Goal: Information Seeking & Learning: Learn about a topic

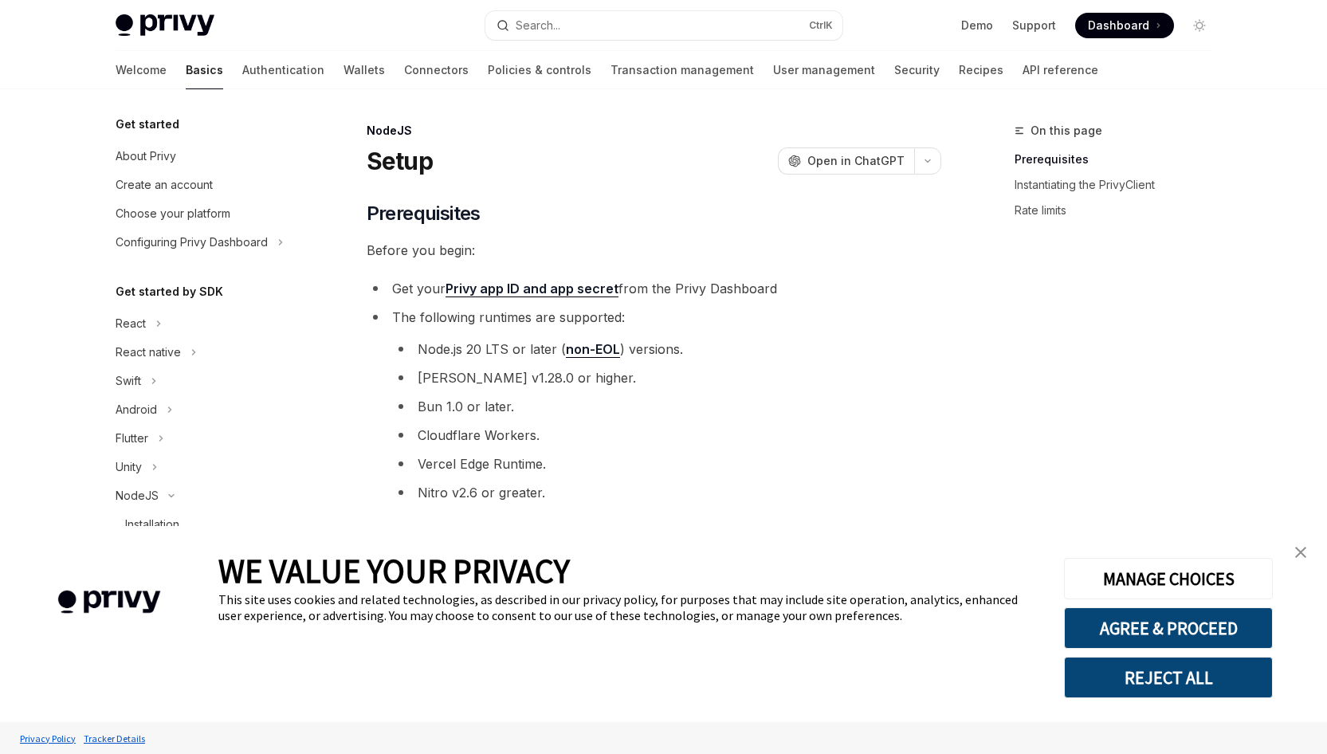
type textarea "*"
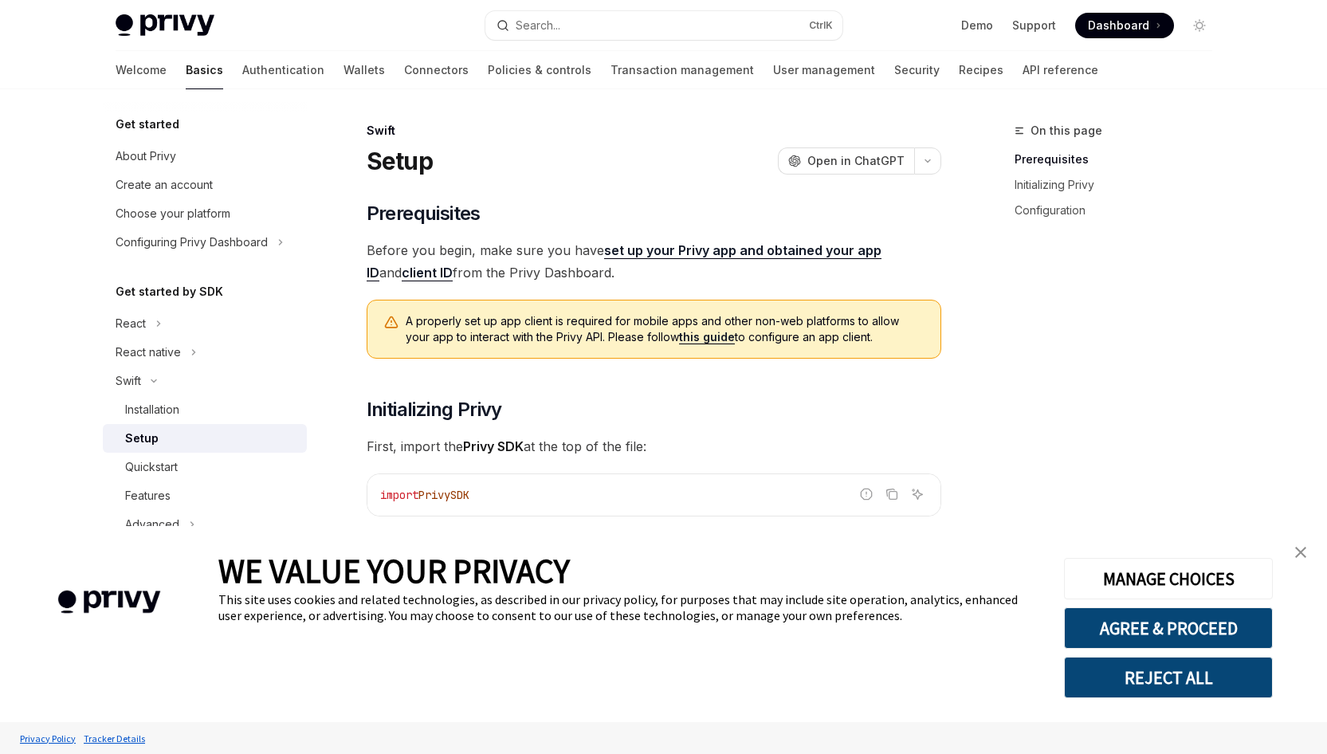
type textarea "*"
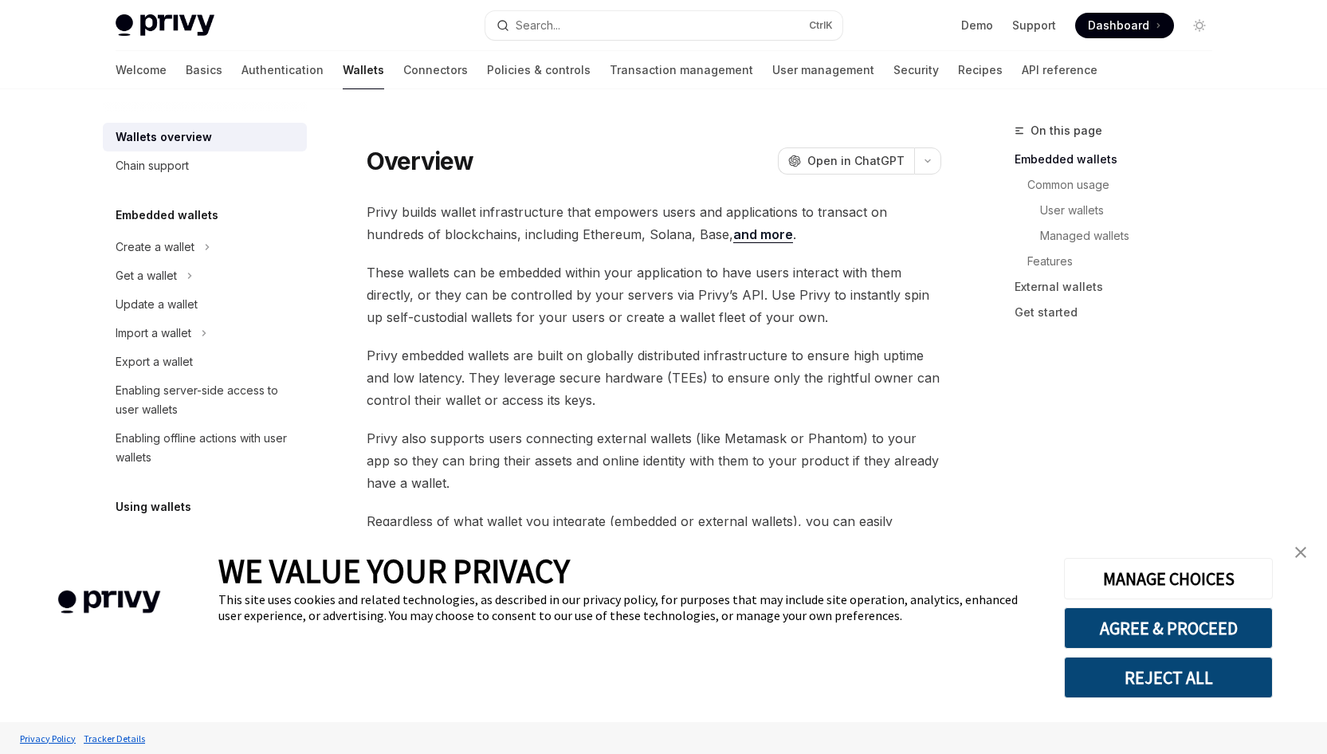
type textarea "*"
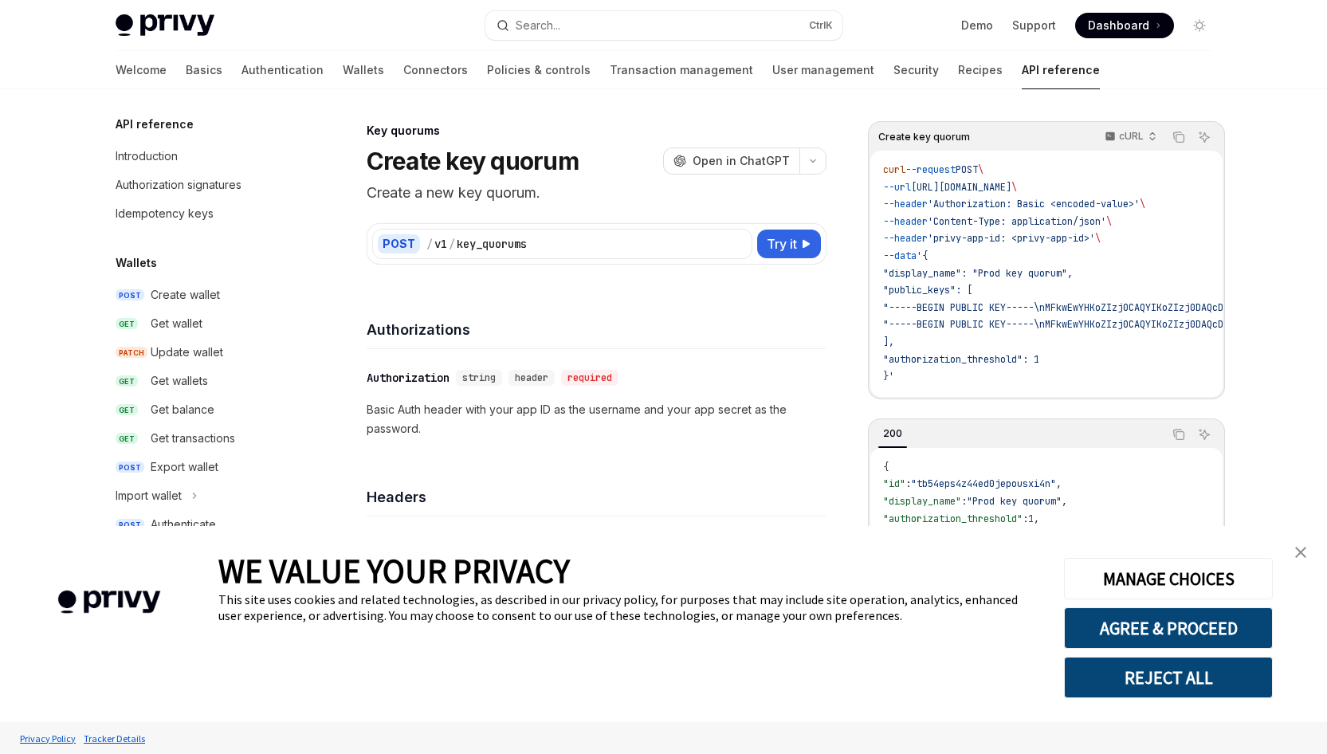
type textarea "*"
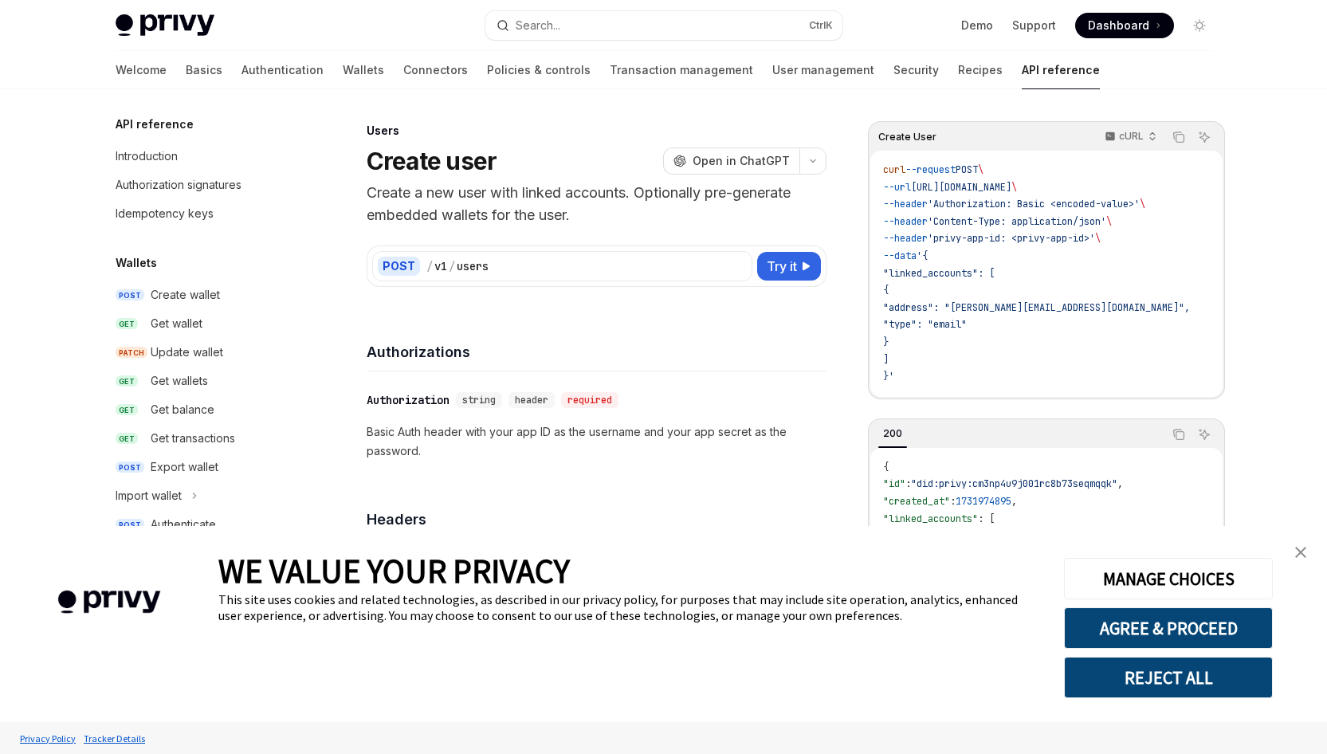
scroll to position [922, 0]
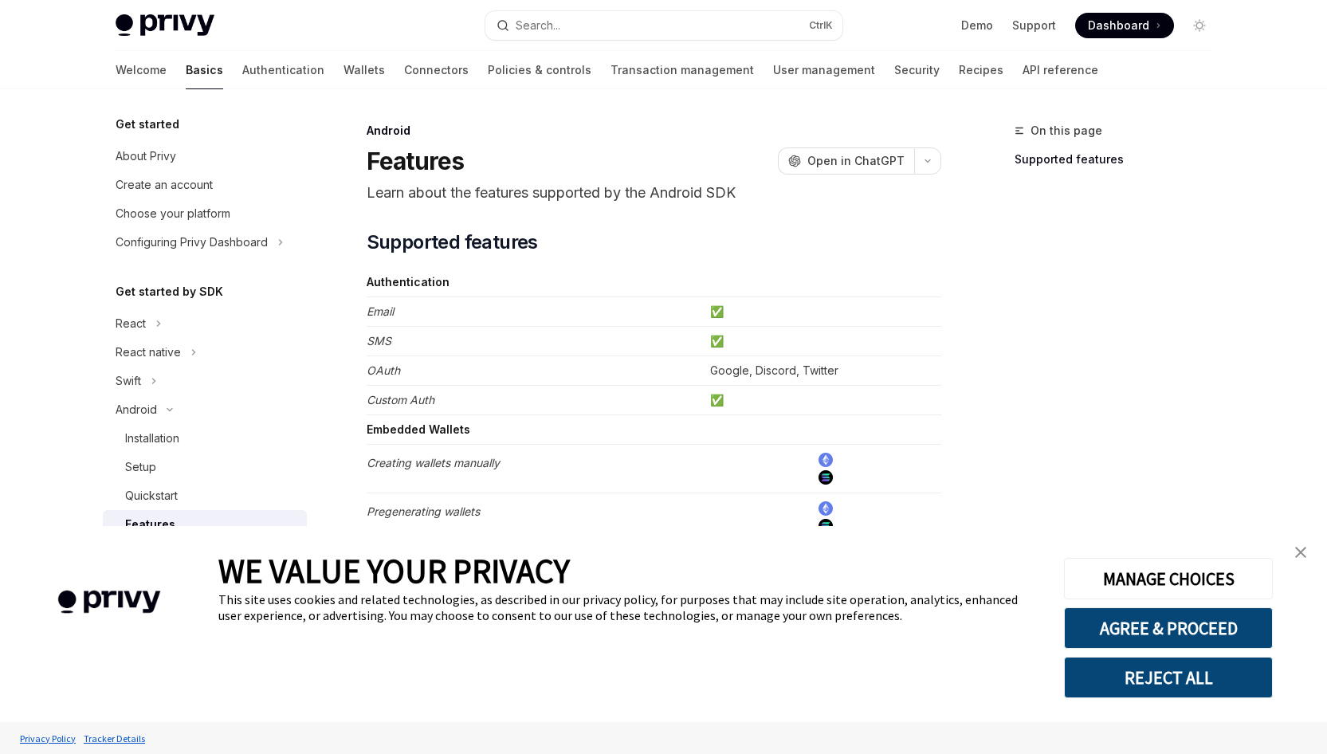
type textarea "*"
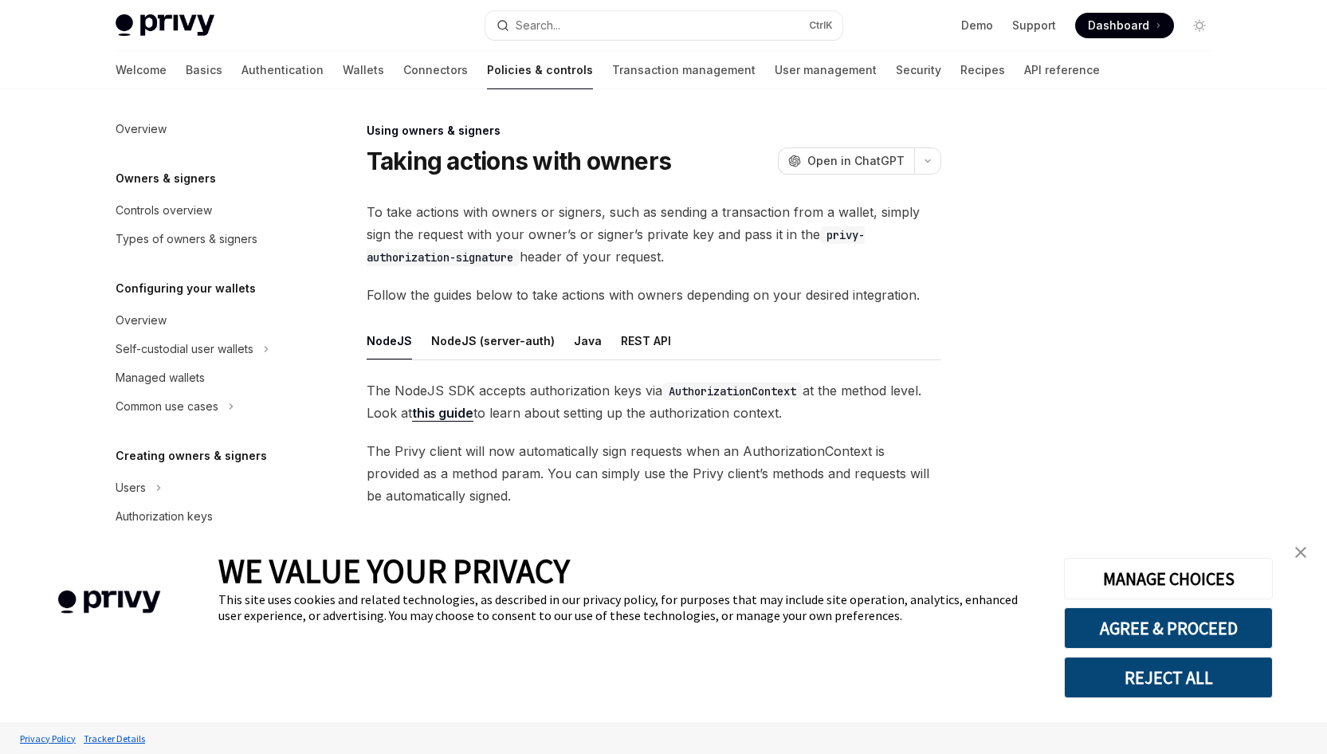
scroll to position [320, 0]
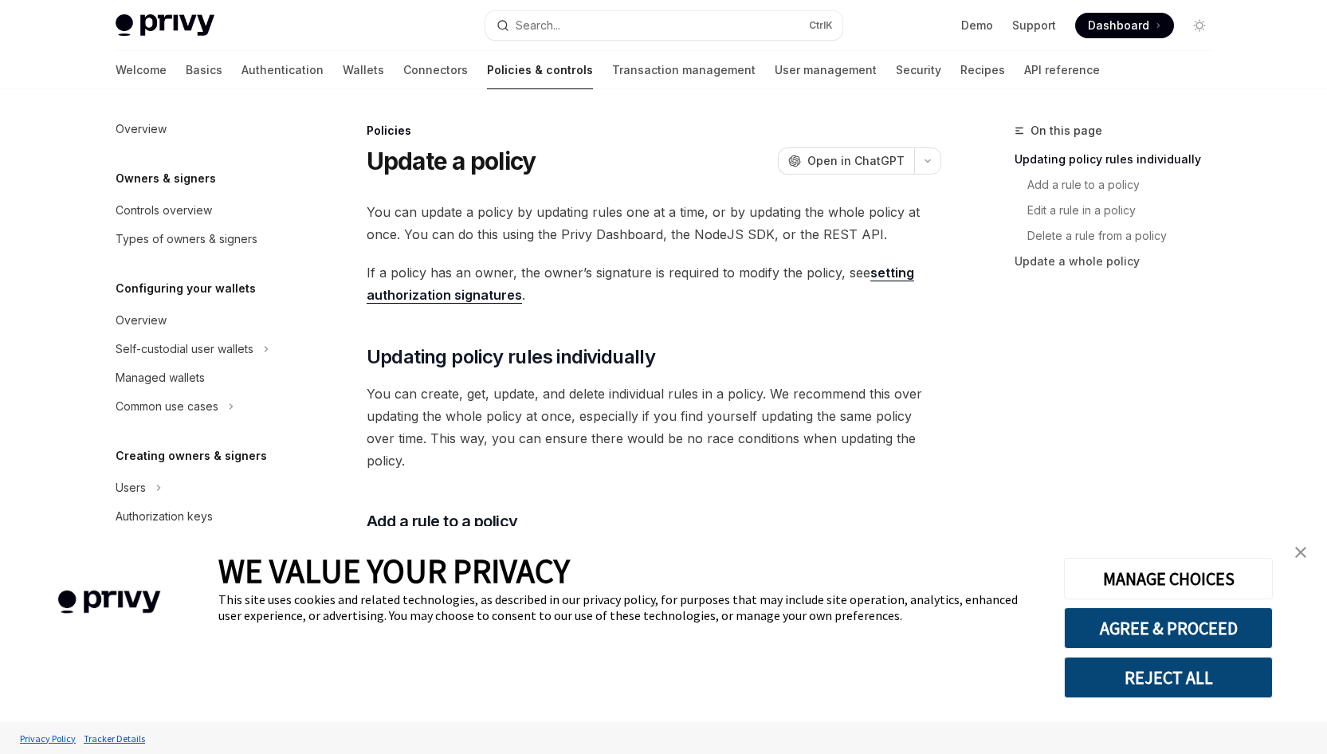
scroll to position [368, 0]
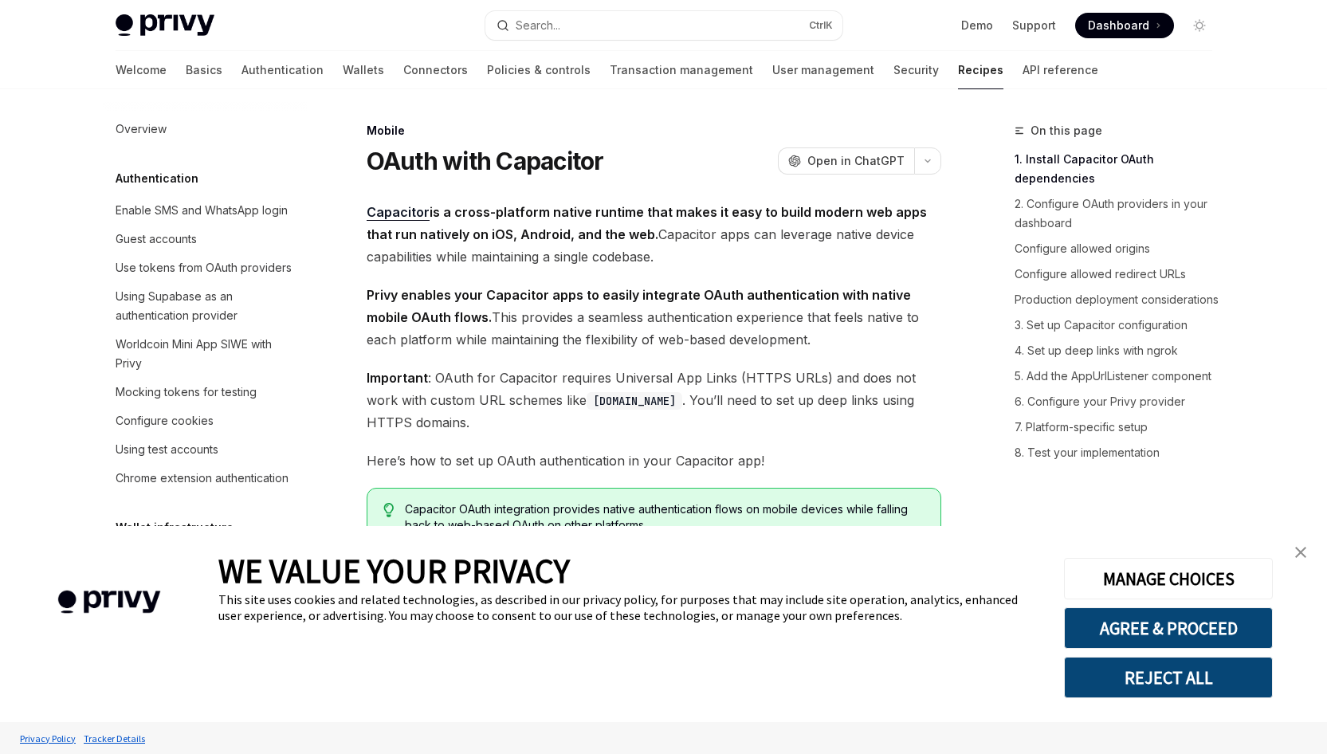
type textarea "*"
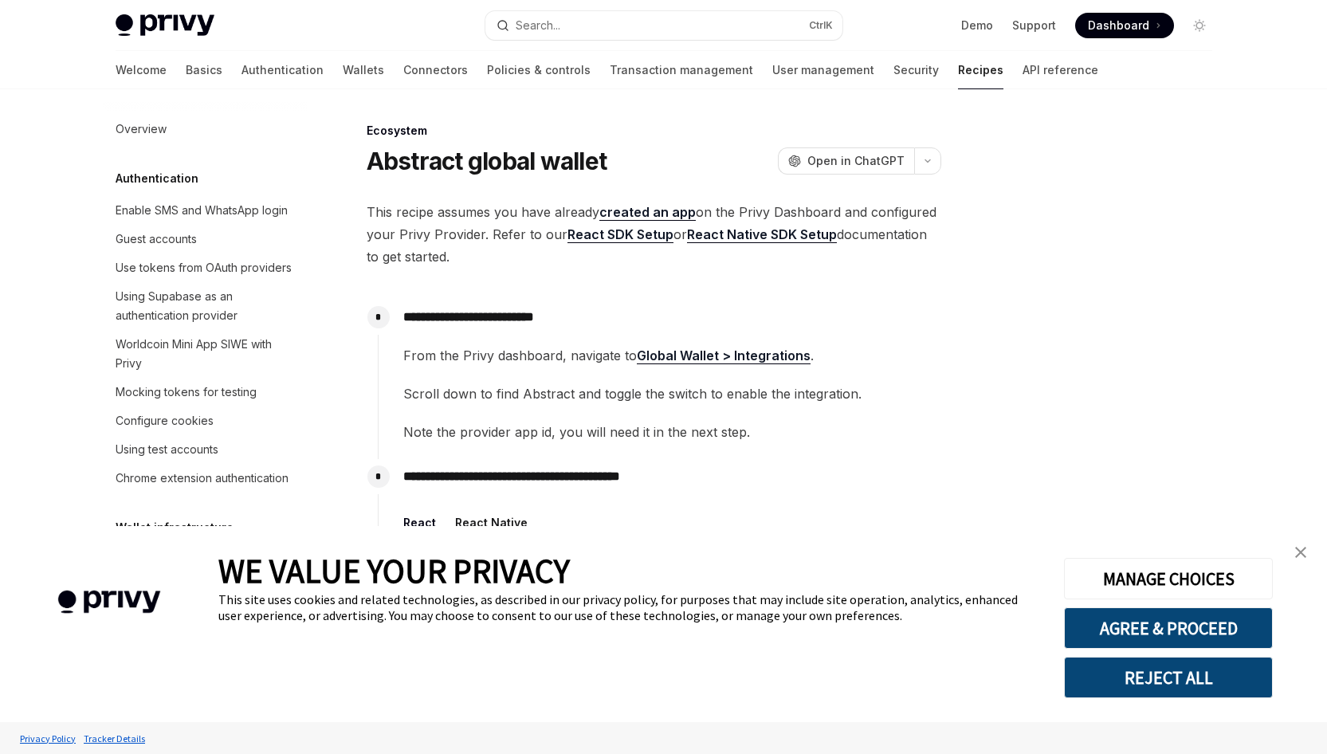
type textarea "*"
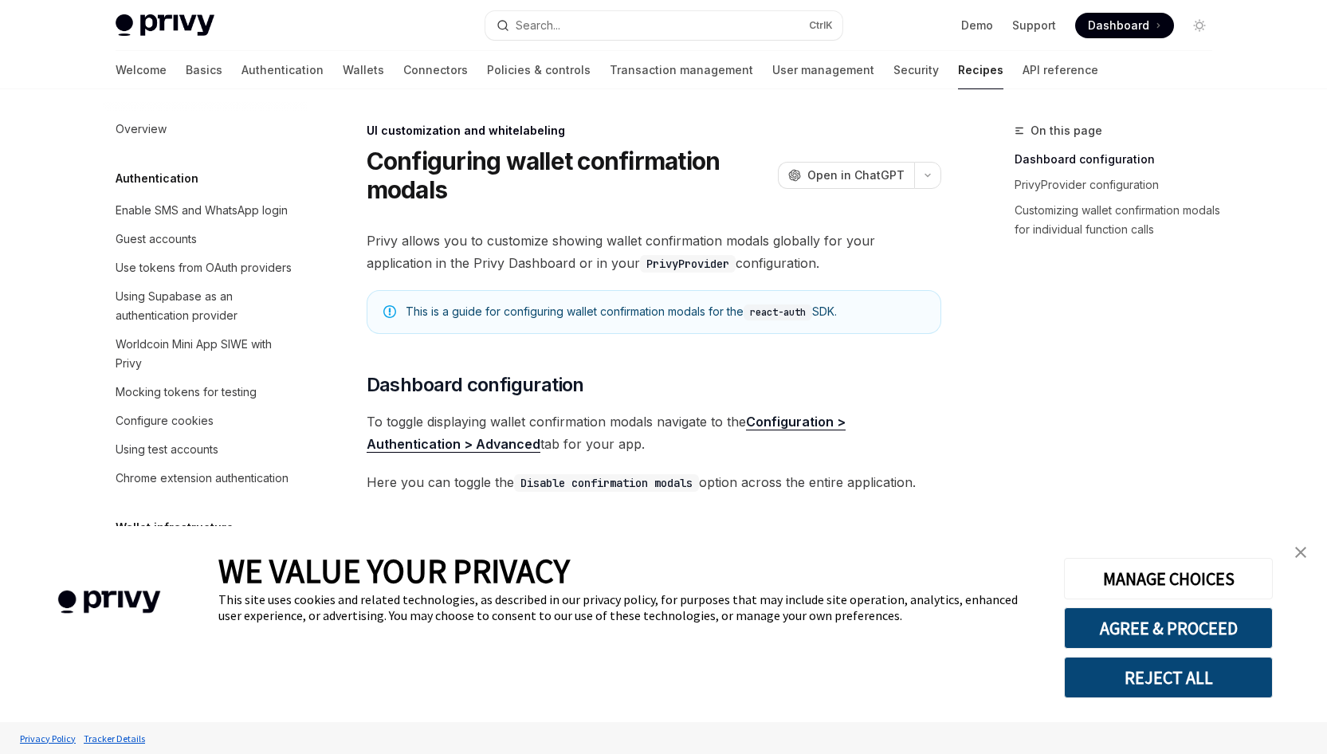
scroll to position [669, 0]
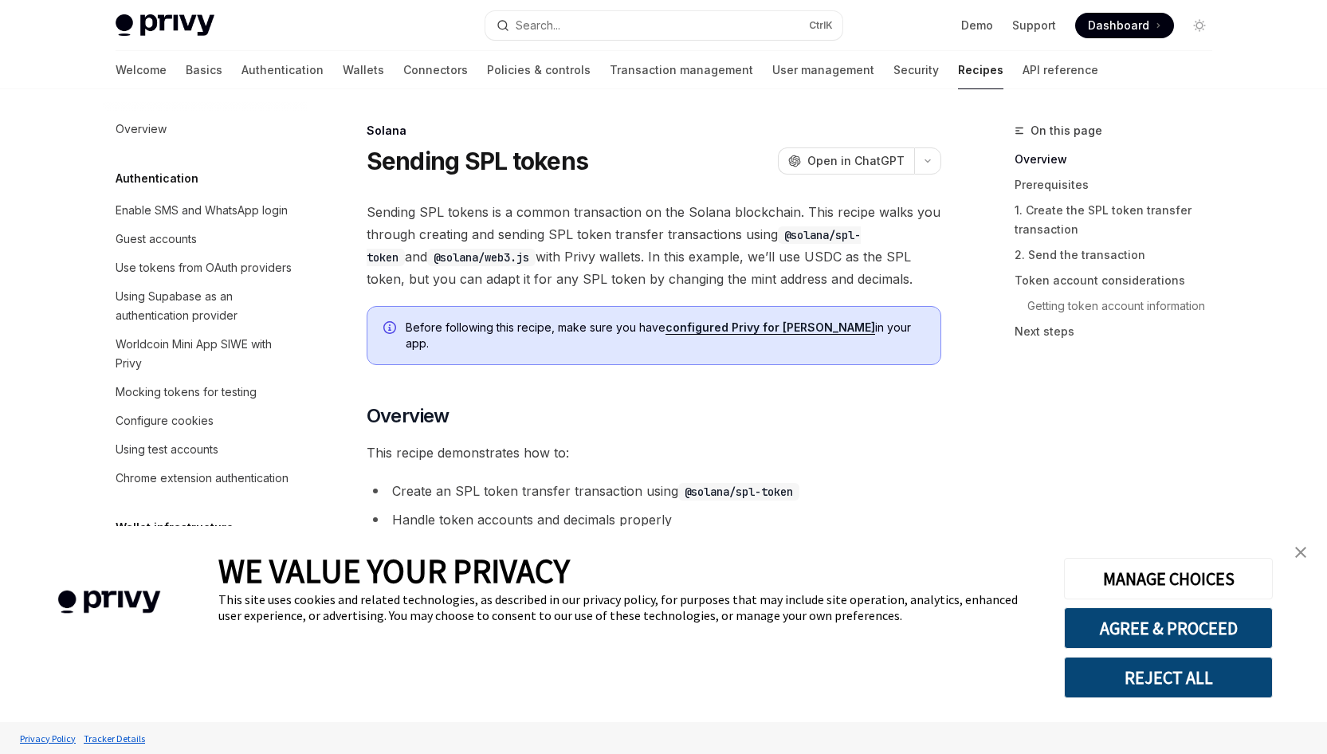
scroll to position [2487, 0]
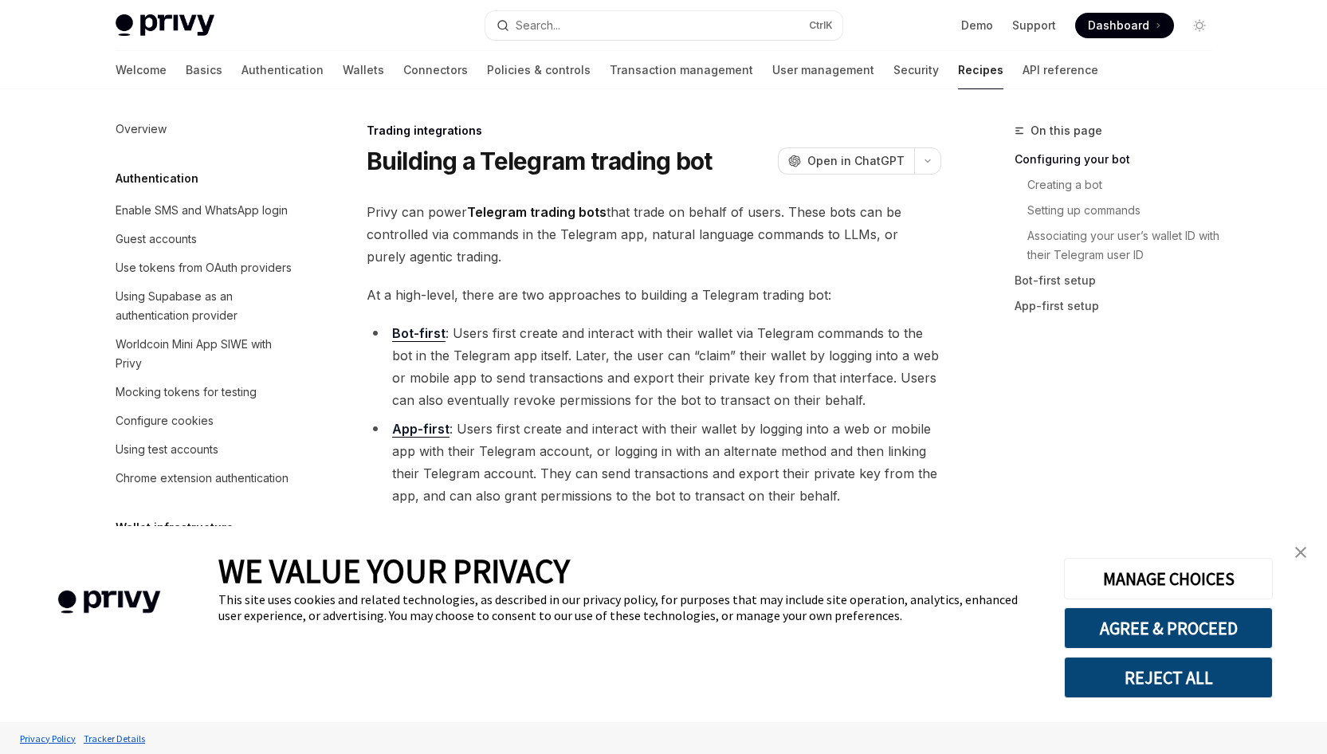
type textarea "*"
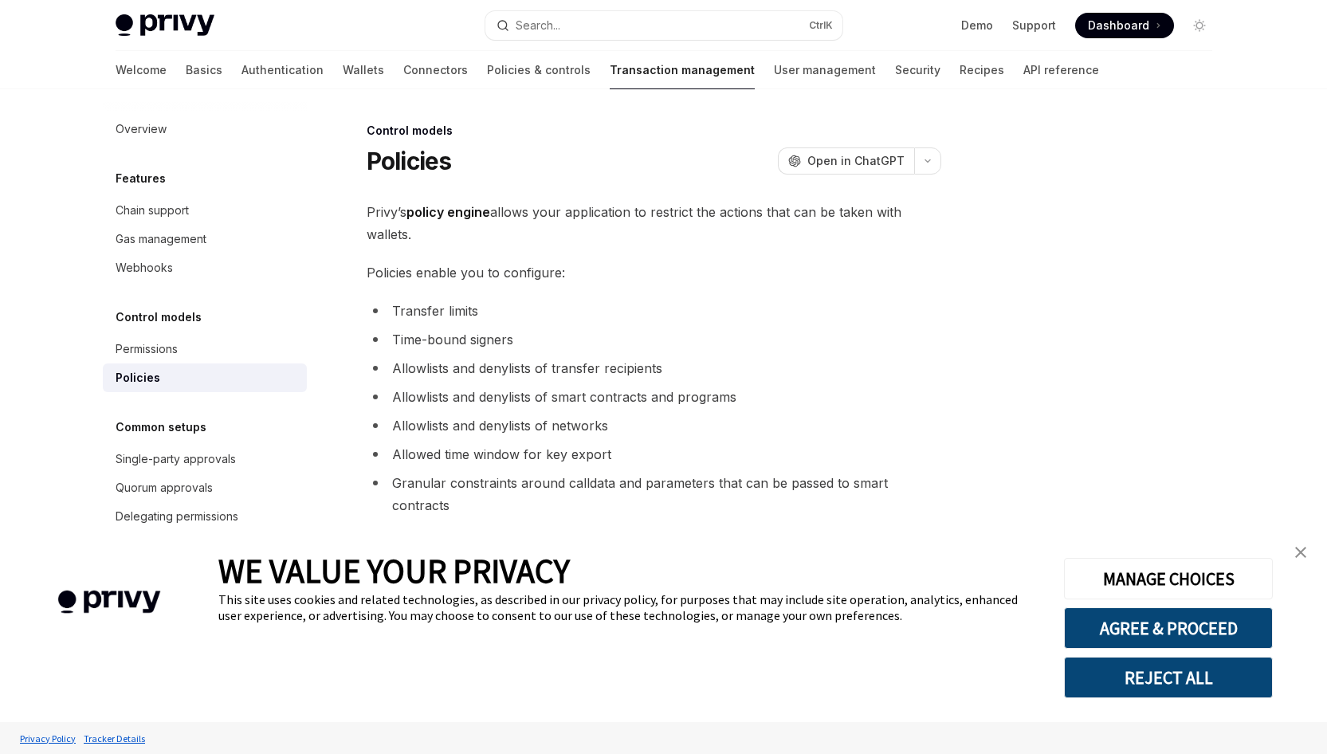
type textarea "*"
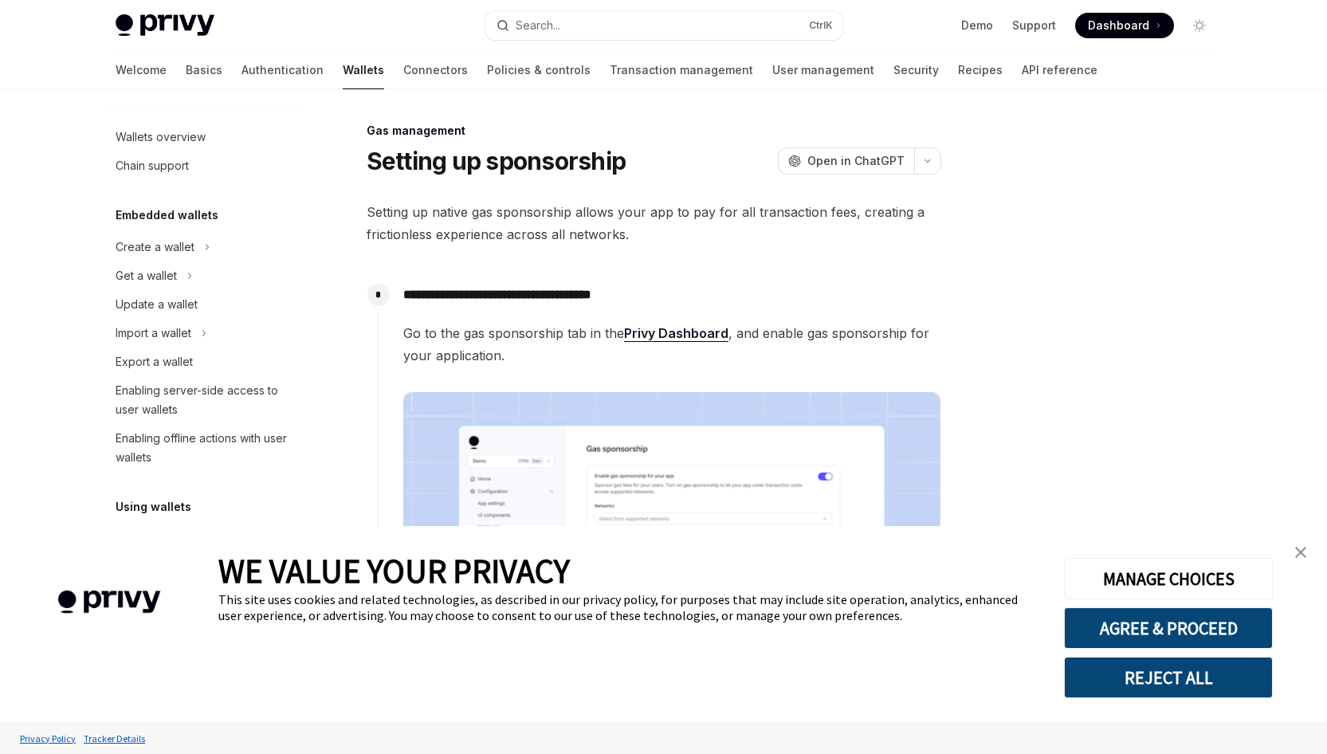
scroll to position [615, 0]
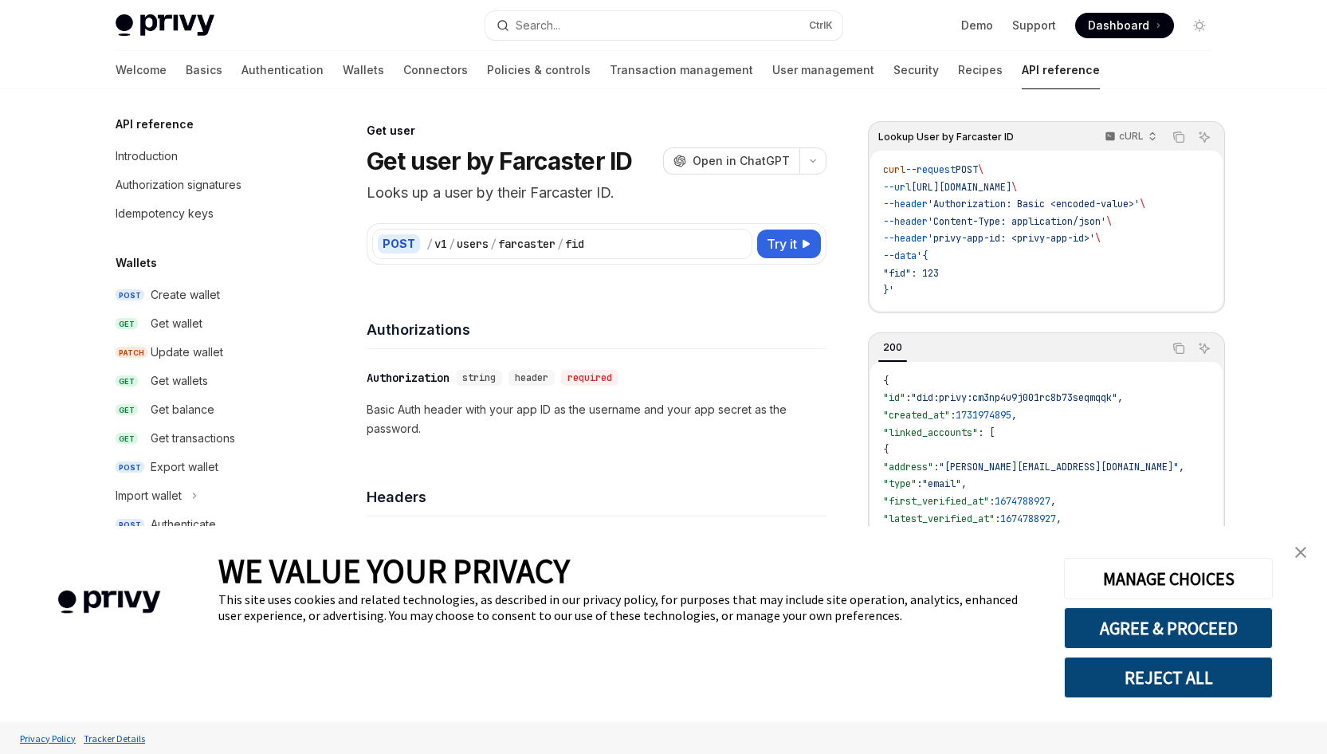
scroll to position [1524, 0]
